Goal: Task Accomplishment & Management: Use online tool/utility

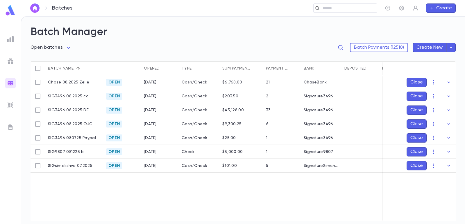
click at [10, 36] on img at bounding box center [10, 39] width 7 height 7
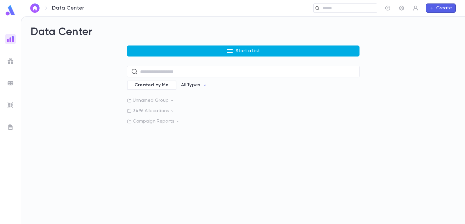
click at [143, 46] on button "Start a List" at bounding box center [243, 51] width 232 height 11
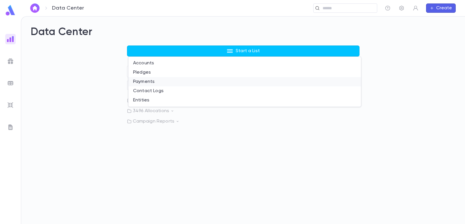
click at [138, 78] on li "Payments" at bounding box center [244, 81] width 232 height 9
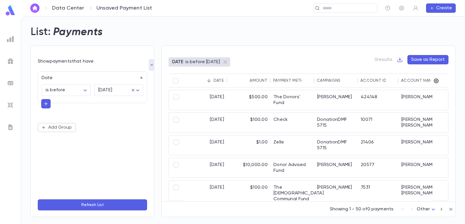
click at [141, 78] on icon "button" at bounding box center [141, 78] width 2 height 2
click at [50, 81] on button "Add Condition" at bounding box center [60, 79] width 45 height 9
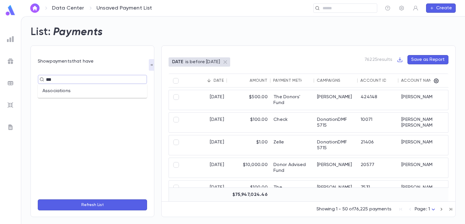
type input "****"
click at [60, 91] on li "Associations" at bounding box center [92, 91] width 109 height 9
click at [96, 89] on div "​" at bounding box center [118, 90] width 49 height 12
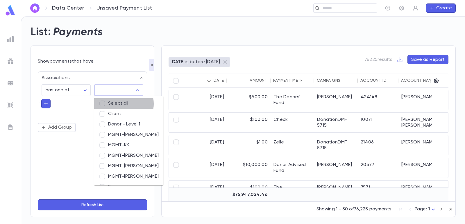
click at [123, 104] on li "Select all" at bounding box center [128, 103] width 69 height 10
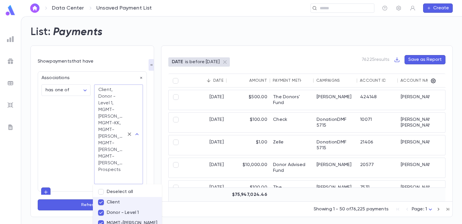
click at [54, 131] on div "**********" at bounding box center [92, 146] width 109 height 150
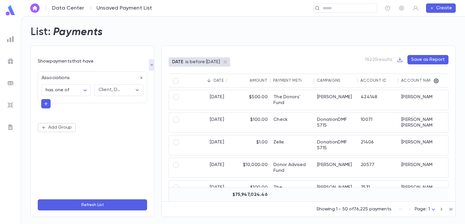
click at [100, 204] on button "Refresh List" at bounding box center [92, 205] width 109 height 11
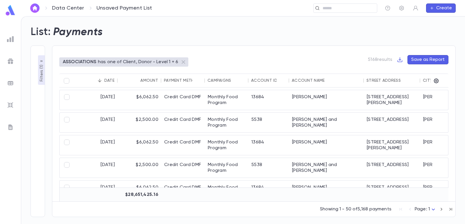
click at [41, 73] on p "Filters ( 1 )" at bounding box center [42, 73] width 6 height 18
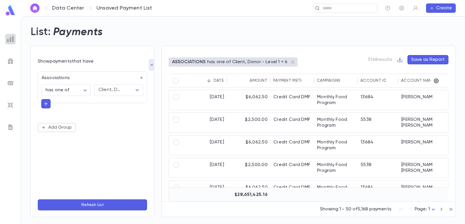
click at [12, 39] on img at bounding box center [10, 39] width 7 height 7
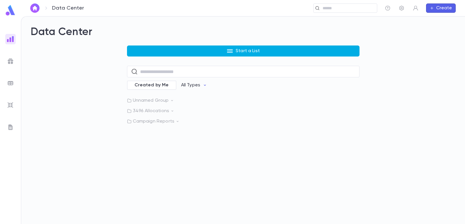
click at [144, 48] on button "Start a List" at bounding box center [243, 51] width 232 height 11
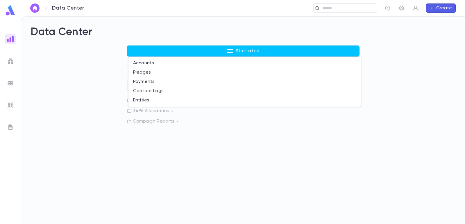
click at [147, 65] on li "Accounts" at bounding box center [244, 63] width 232 height 9
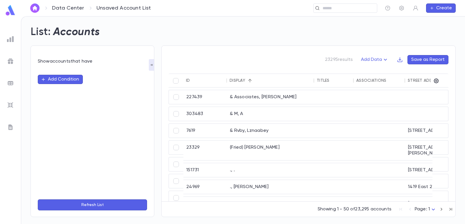
click at [58, 78] on button "Add Condition" at bounding box center [60, 79] width 45 height 9
type input "****"
click at [72, 93] on li "Associations" at bounding box center [92, 91] width 109 height 9
click at [112, 90] on input "text" at bounding box center [114, 90] width 35 height 11
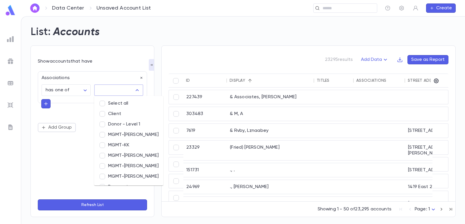
click at [116, 101] on li "Select all" at bounding box center [128, 103] width 69 height 10
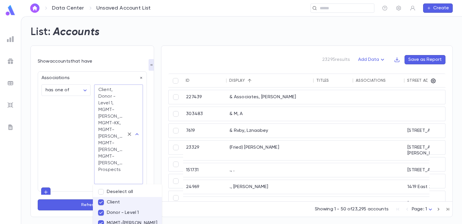
click at [117, 66] on form "**********" at bounding box center [92, 135] width 109 height 153
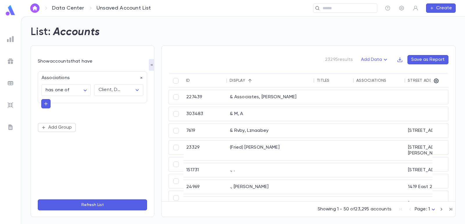
click at [100, 206] on button "Refresh List" at bounding box center [92, 205] width 109 height 11
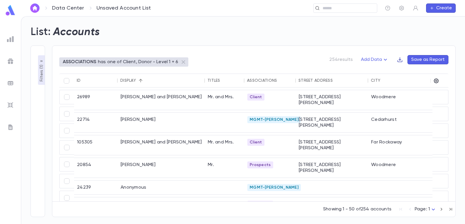
click at [398, 58] on icon "button" at bounding box center [400, 60] width 6 height 6
click at [413, 81] on li "Download PDF" at bounding box center [420, 80] width 42 height 9
click at [39, 70] on p "Filters ( 1 )" at bounding box center [42, 73] width 6 height 18
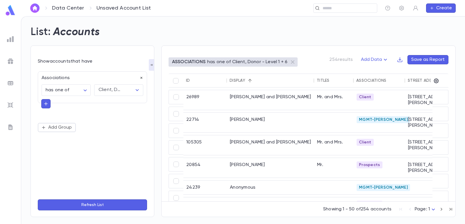
click at [141, 78] on icon "button" at bounding box center [141, 78] width 4 height 4
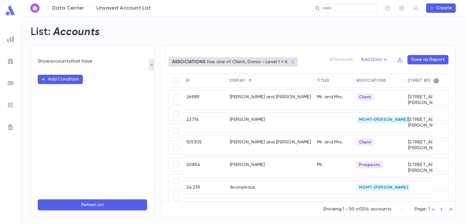
click at [55, 78] on button "Add Condition" at bounding box center [60, 79] width 45 height 9
type input "***"
click at [15, 35] on div at bounding box center [10, 39] width 10 height 10
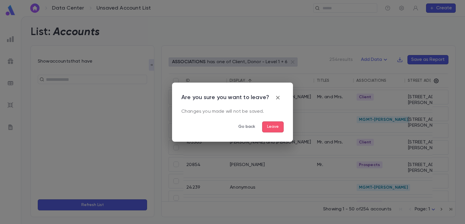
click at [271, 123] on button "Leave" at bounding box center [272, 127] width 21 height 11
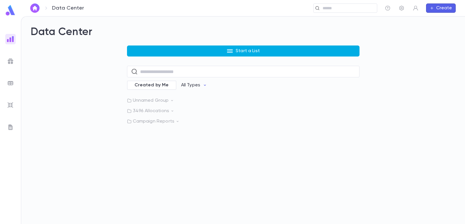
click at [154, 47] on button "Start a List" at bounding box center [243, 51] width 232 height 11
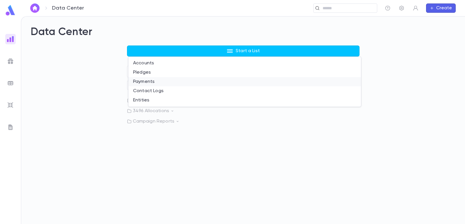
click at [150, 84] on li "Payments" at bounding box center [244, 81] width 232 height 9
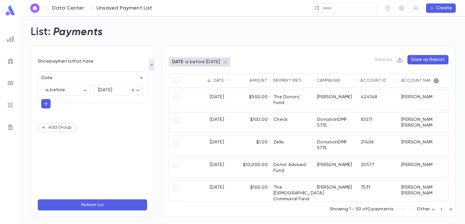
click at [141, 77] on icon "button" at bounding box center [141, 78] width 4 height 4
click at [65, 79] on button "Add Condition" at bounding box center [60, 79] width 45 height 9
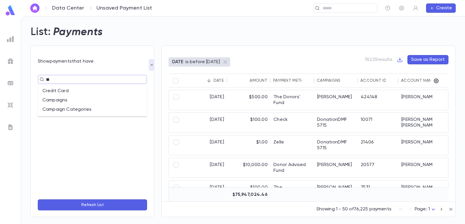
type input "***"
drag, startPoint x: 64, startPoint y: 85, endPoint x: 65, endPoint y: 89, distance: 3.9
click at [64, 87] on ul "Campaigns Campaign Categories" at bounding box center [92, 95] width 109 height 23
click at [65, 89] on li "Campaigns" at bounding box center [92, 91] width 109 height 9
click at [118, 87] on input "text" at bounding box center [114, 90] width 35 height 11
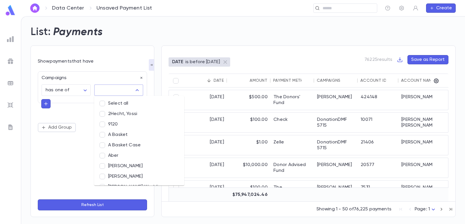
click at [115, 91] on input "text" at bounding box center [114, 90] width 35 height 11
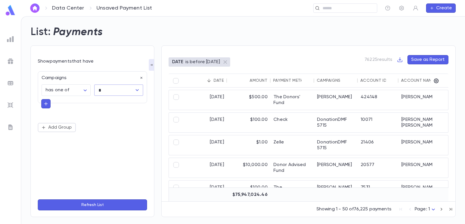
type input "**"
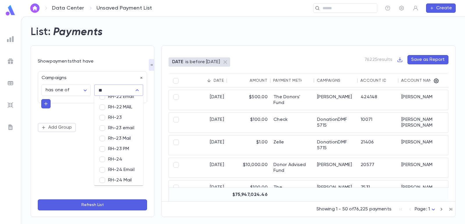
scroll to position [145, 0]
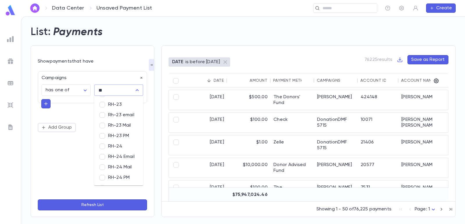
click at [129, 135] on li "RH-23 PM" at bounding box center [118, 136] width 49 height 10
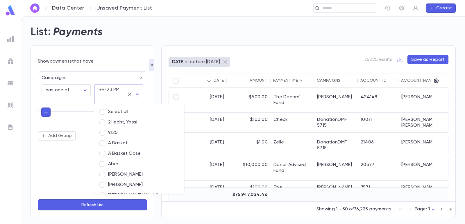
scroll to position [3665, 0]
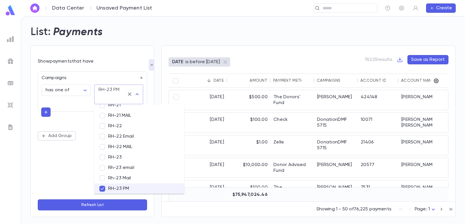
click at [66, 157] on div "**********" at bounding box center [92, 131] width 109 height 127
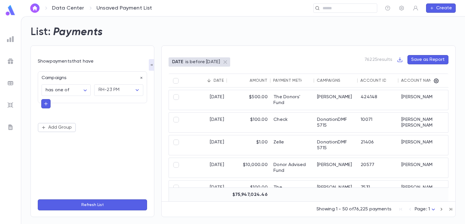
click at [105, 205] on button "Refresh List" at bounding box center [92, 205] width 109 height 11
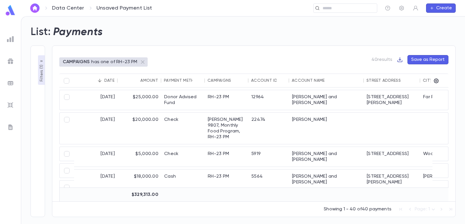
click at [402, 62] on icon "button" at bounding box center [399, 59] width 5 height 5
click at [412, 72] on li "Download CSV" at bounding box center [420, 70] width 42 height 9
click at [402, 61] on icon "button" at bounding box center [400, 60] width 6 height 6
click at [414, 79] on li "Download PDF" at bounding box center [420, 80] width 42 height 9
click at [399, 60] on icon "button" at bounding box center [400, 60] width 6 height 6
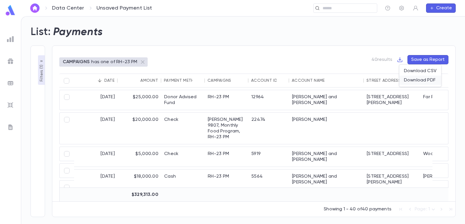
click at [408, 80] on li "Download PDF" at bounding box center [420, 80] width 42 height 9
click at [41, 67] on p "Filters ( 1 )" at bounding box center [42, 73] width 6 height 18
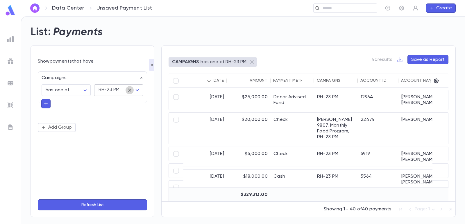
click at [129, 91] on icon "Clear" at bounding box center [130, 90] width 6 height 6
click at [109, 91] on input "text" at bounding box center [114, 90] width 35 height 11
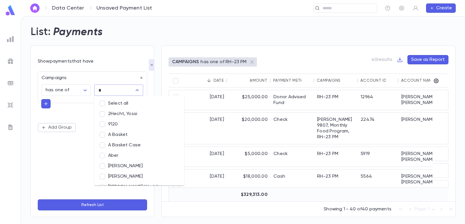
type input "**"
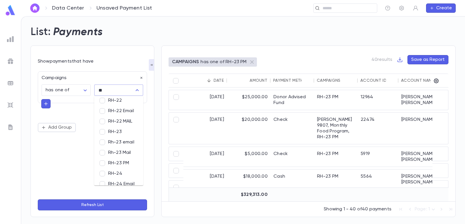
scroll to position [145, 0]
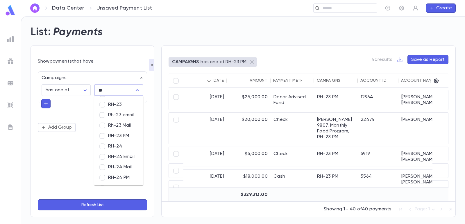
click at [117, 176] on li "RH-24 PM" at bounding box center [118, 178] width 49 height 10
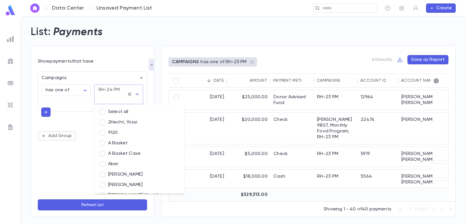
scroll to position [0, 0]
click at [51, 159] on div "**********" at bounding box center [92, 131] width 109 height 127
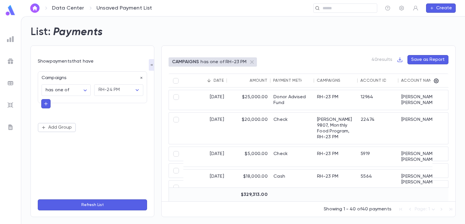
click at [93, 205] on button "Refresh List" at bounding box center [92, 205] width 109 height 11
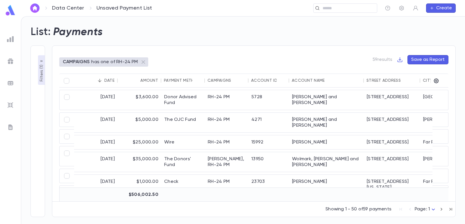
drag, startPoint x: 394, startPoint y: 51, endPoint x: 399, endPoint y: 58, distance: 9.1
click at [395, 51] on div "CAMPAIGNS has one of RH-24 PM 59 results Save as Report Date Amount Payment Met…" at bounding box center [253, 132] width 403 height 172
click at [399, 58] on icon "button" at bounding box center [400, 60] width 6 height 6
click at [410, 79] on li "Download PDF" at bounding box center [420, 80] width 42 height 9
click at [9, 83] on img at bounding box center [10, 83] width 7 height 7
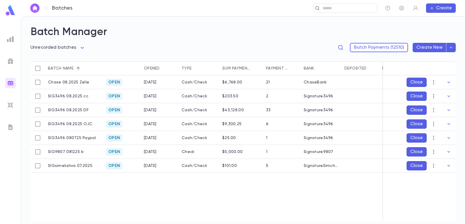
click at [42, 50] on body "**********" at bounding box center [232, 120] width 465 height 208
click at [53, 77] on span "Open batches" at bounding box center [59, 78] width 46 height 6
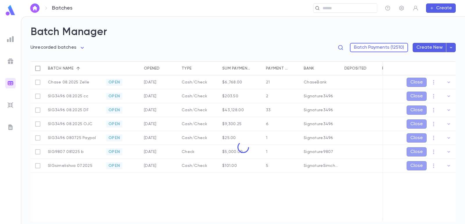
type input "****"
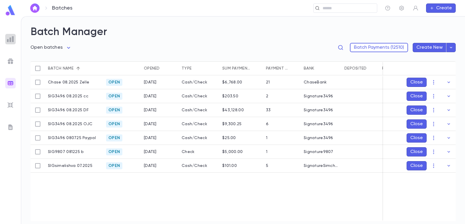
click at [12, 38] on img at bounding box center [10, 39] width 7 height 7
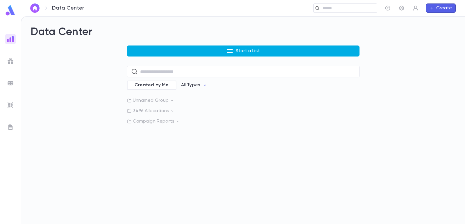
click at [156, 50] on button "Start a List" at bounding box center [243, 51] width 232 height 11
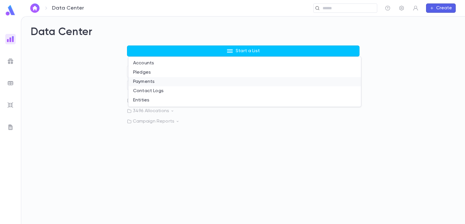
click at [130, 80] on li "Payments" at bounding box center [244, 81] width 232 height 9
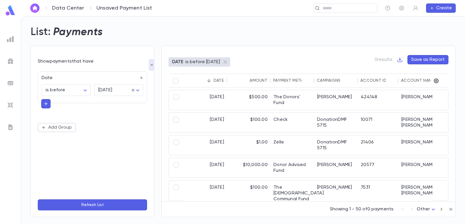
click at [141, 78] on icon "button" at bounding box center [141, 78] width 2 height 2
click at [50, 81] on button "Add Condition" at bounding box center [60, 79] width 45 height 9
type input "***"
click at [56, 91] on li "Campaigns" at bounding box center [92, 91] width 109 height 9
click at [120, 89] on input "text" at bounding box center [114, 90] width 35 height 11
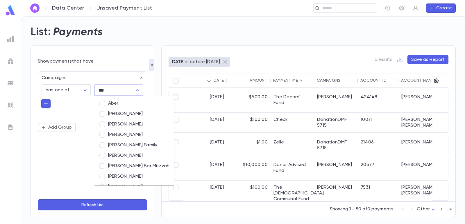
type input "****"
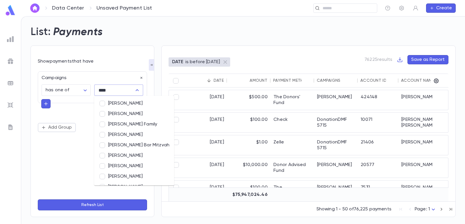
click at [122, 103] on li "[PERSON_NAME]" at bounding box center [134, 103] width 80 height 10
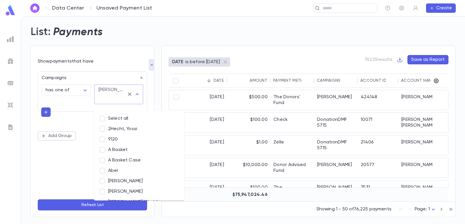
click at [124, 46] on div "**********" at bounding box center [92, 132] width 124 height 172
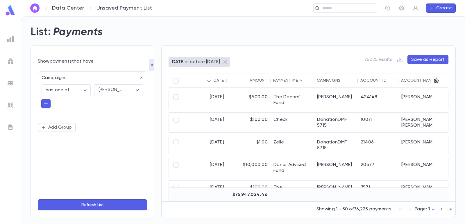
click at [96, 207] on button "Refresh List" at bounding box center [92, 205] width 109 height 11
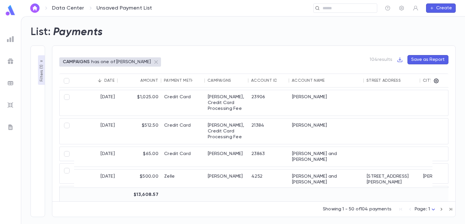
click at [40, 79] on p "Filters ( 1 )" at bounding box center [42, 73] width 6 height 18
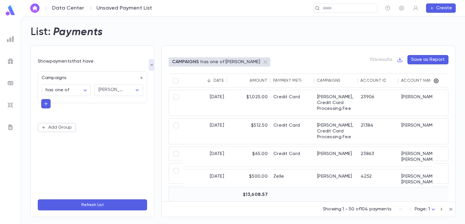
click at [46, 103] on icon "button" at bounding box center [45, 104] width 5 height 6
type input "****"
click at [67, 115] on li "Date" at bounding box center [92, 114] width 102 height 9
click at [65, 123] on body "**********" at bounding box center [232, 120] width 465 height 208
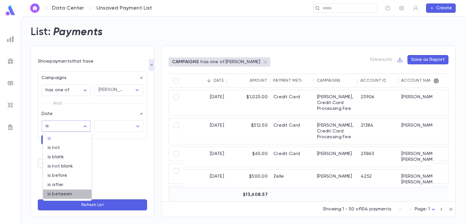
click at [60, 195] on span "is between" at bounding box center [67, 195] width 39 height 6
type input "*******"
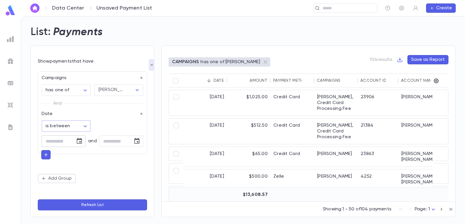
click at [83, 141] on button "Choose date" at bounding box center [79, 142] width 12 height 12
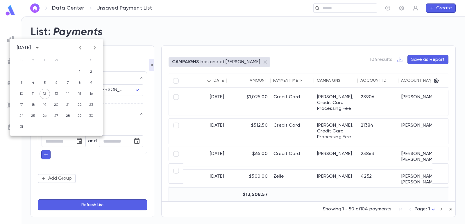
click at [81, 47] on icon "Previous month" at bounding box center [80, 47] width 7 height 7
click at [49, 70] on button "1" at bounding box center [44, 72] width 10 height 10
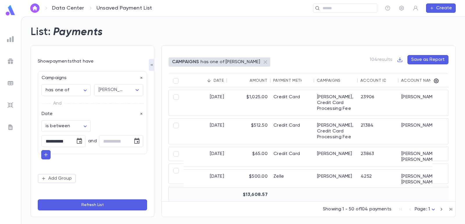
type input "**********"
click at [140, 143] on icon "Choose date" at bounding box center [136, 141] width 7 height 7
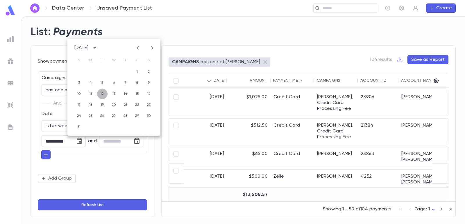
click at [102, 95] on button "12" at bounding box center [102, 94] width 10 height 10
type input "**********"
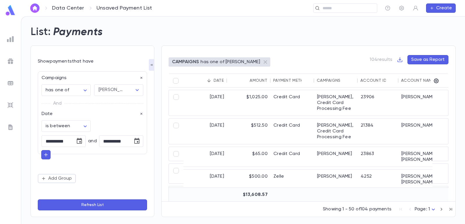
click at [112, 204] on button "Refresh List" at bounding box center [92, 205] width 109 height 11
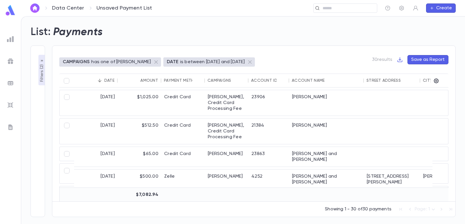
click at [402, 59] on icon "button" at bounding box center [400, 60] width 6 height 6
click at [407, 68] on li "Download CSV" at bounding box center [420, 70] width 42 height 9
click at [10, 81] on img at bounding box center [10, 83] width 7 height 7
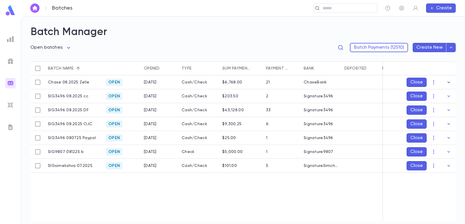
click at [445, 80] on icon "button" at bounding box center [448, 83] width 6 height 6
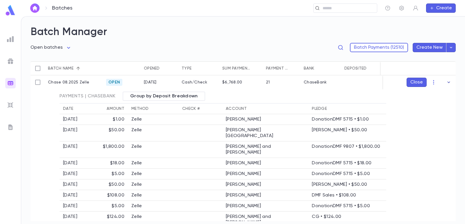
click at [445, 80] on icon "button" at bounding box center [448, 83] width 6 height 6
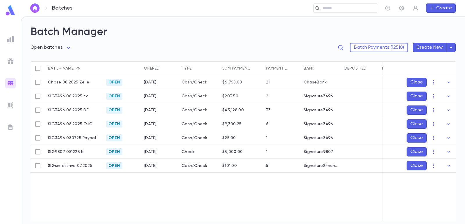
click at [447, 108] on icon "button" at bounding box center [448, 110] width 6 height 6
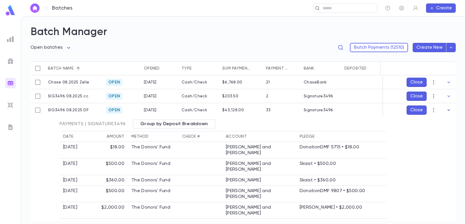
click at [447, 110] on icon "button" at bounding box center [448, 109] width 3 height 1
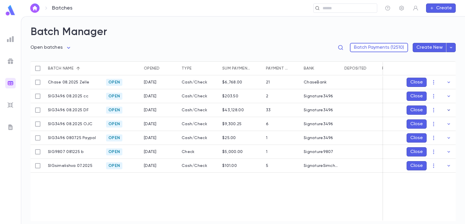
click at [447, 111] on icon "button" at bounding box center [448, 110] width 6 height 6
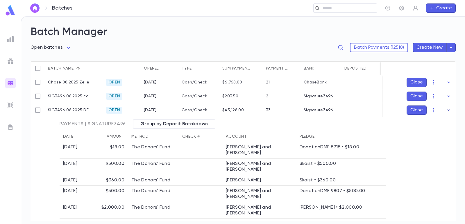
click at [445, 110] on icon "button" at bounding box center [448, 110] width 6 height 6
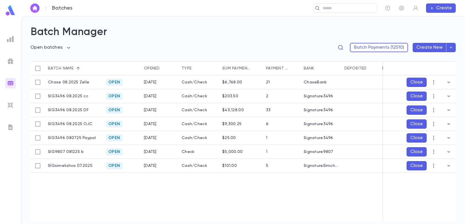
click at [448, 123] on icon "button" at bounding box center [448, 124] width 6 height 6
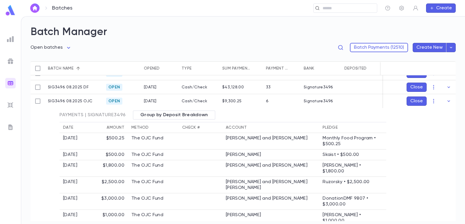
scroll to position [29, 0]
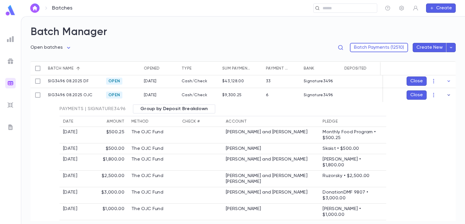
click at [445, 97] on icon "button" at bounding box center [448, 95] width 6 height 6
